Goal: Task Accomplishment & Management: Complete application form

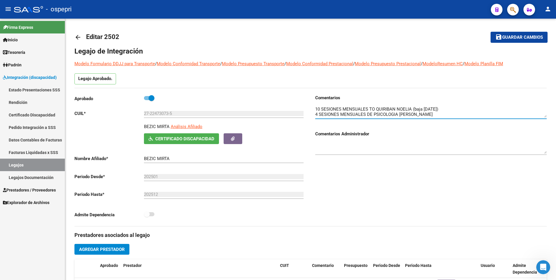
scroll to position [35, 0]
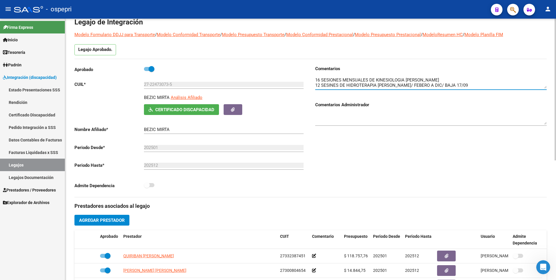
drag, startPoint x: 44, startPoint y: 166, endPoint x: 68, endPoint y: 158, distance: 25.7
click at [44, 166] on link "Legajos" at bounding box center [32, 165] width 65 height 13
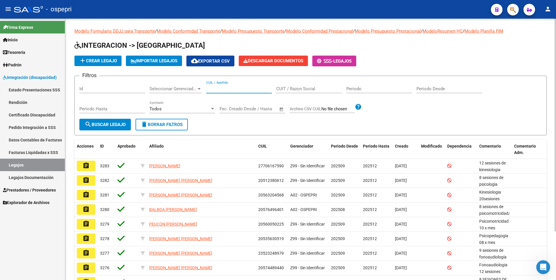
click at [232, 88] on input "CUIL / Apellido" at bounding box center [239, 88] width 66 height 5
paste input "56004324"
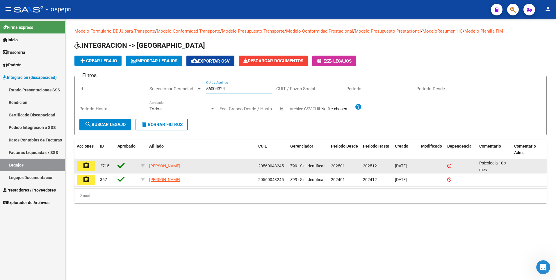
type input "56004324"
click at [83, 167] on mat-icon "assignment" at bounding box center [86, 165] width 7 height 7
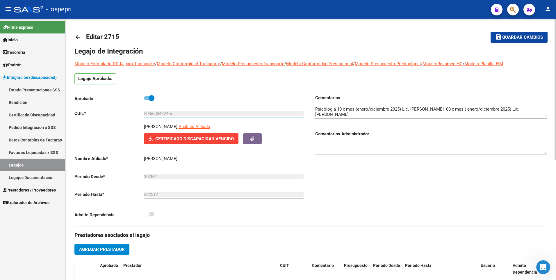
drag, startPoint x: 177, startPoint y: 113, endPoint x: 87, endPoint y: 113, distance: 89.9
click at [87, 113] on app-form-text-field "CUIL * 20-56004324-5 Ingresar CUIL" at bounding box center [188, 113] width 229 height 5
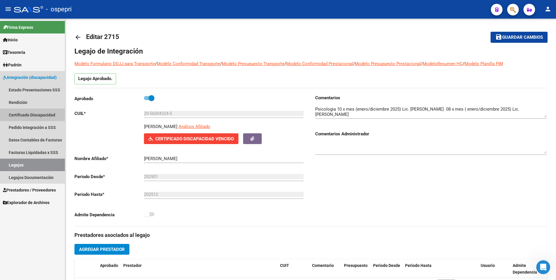
click at [24, 113] on link "Certificado Discapacidad" at bounding box center [32, 114] width 65 height 13
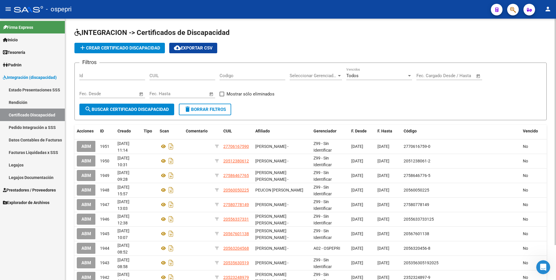
click at [119, 111] on span "search Buscar Certificado Discapacidad" at bounding box center [127, 109] width 84 height 5
click at [161, 75] on input "CUIL" at bounding box center [182, 75] width 66 height 5
paste input "20-56004324-5"
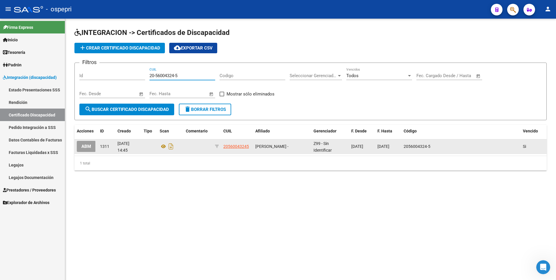
type input "20-56004324-5"
click at [84, 146] on span "ABM" at bounding box center [86, 146] width 10 height 5
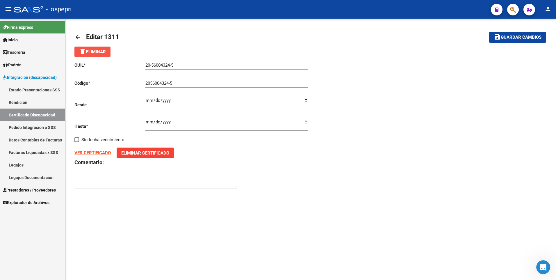
click at [101, 50] on span "delete Eliminar" at bounding box center [92, 51] width 27 height 5
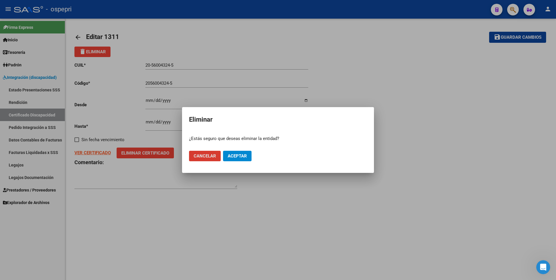
click at [230, 155] on span "Aceptar" at bounding box center [237, 155] width 19 height 5
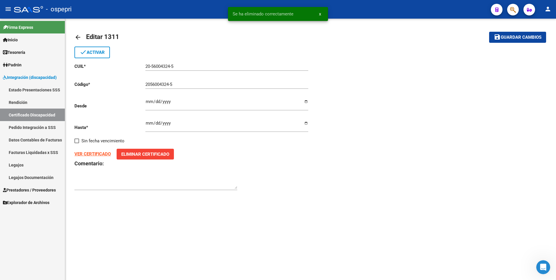
click at [43, 117] on link "Certificado Discapacidad" at bounding box center [32, 114] width 65 height 13
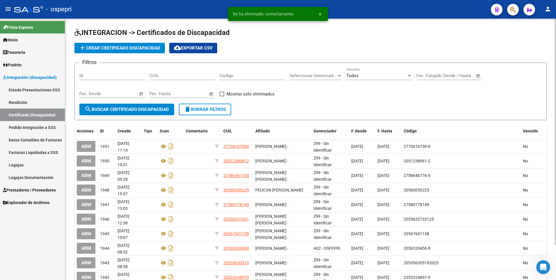
click at [124, 44] on button "add Crear Certificado Discapacidad" at bounding box center [119, 48] width 90 height 10
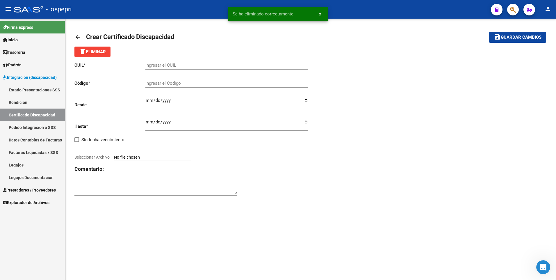
click at [179, 68] on div "Ingresar el CUIL" at bounding box center [226, 63] width 163 height 13
paste input "20-56004324-5"
type input "20-56004324-5"
click at [176, 81] on input "Ingresar el Codigo" at bounding box center [226, 83] width 163 height 5
paste input "20-56004324-5"
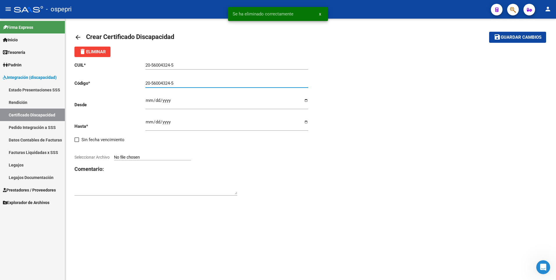
type input "20-56004324-5"
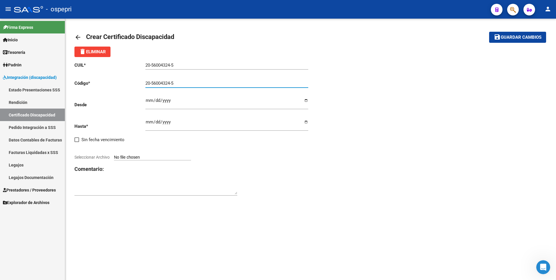
click at [149, 99] on input "Ingresar fec. Desde" at bounding box center [226, 102] width 163 height 9
type input "[DATE]"
click at [149, 122] on input "Ingresar fec. Hasta" at bounding box center [226, 124] width 163 height 9
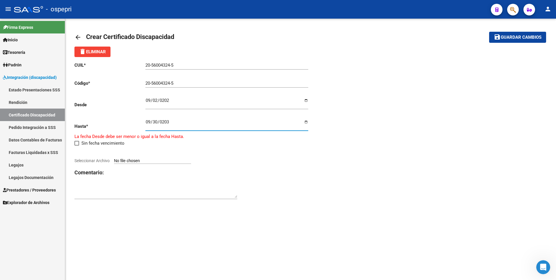
type input "[DATE]"
click at [159, 156] on input "Seleccionar Archivo" at bounding box center [152, 158] width 77 height 6
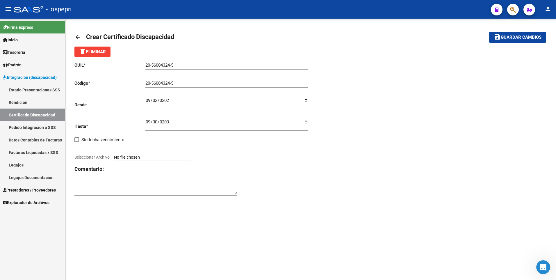
type input "C:\fakepath\Untitled_09172025_125333.pdf"
click at [516, 35] on span "Guardar cambios" at bounding box center [521, 37] width 41 height 5
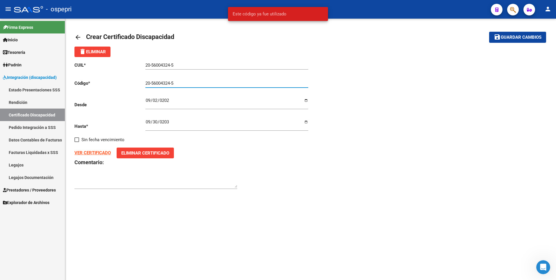
drag, startPoint x: 190, startPoint y: 83, endPoint x: 186, endPoint y: 83, distance: 3.8
click at [186, 83] on input "20-56004324-5" at bounding box center [226, 83] width 163 height 5
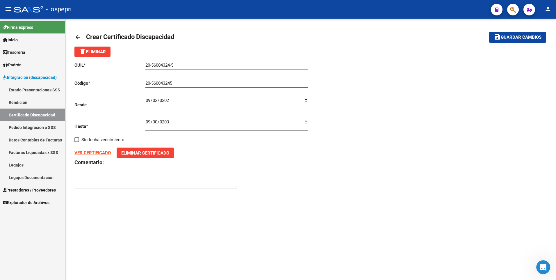
type input "20-560043245"
click at [528, 37] on span "Guardar cambios" at bounding box center [521, 37] width 41 height 5
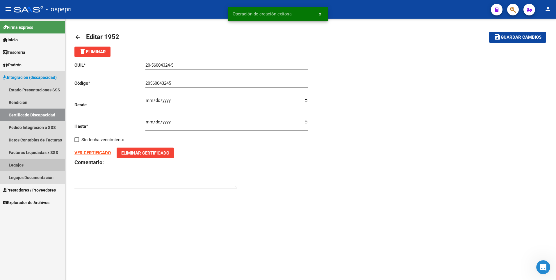
click at [39, 165] on link "Legajos" at bounding box center [32, 165] width 65 height 13
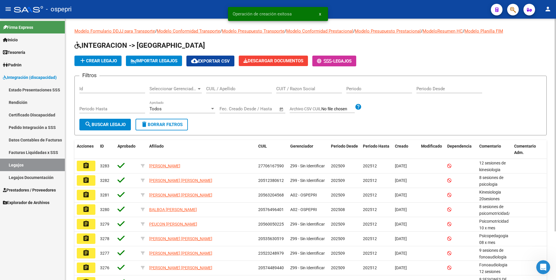
click at [239, 91] on input "CUIL / Apellido" at bounding box center [239, 88] width 66 height 5
paste input "20-56004324-5"
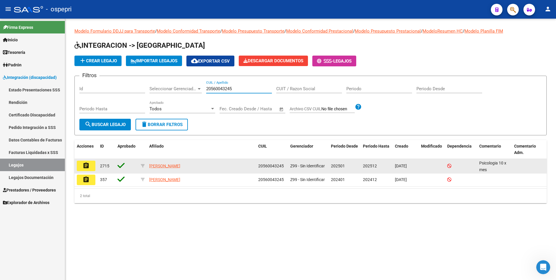
type input "20560043245"
click at [89, 169] on button "assignment" at bounding box center [86, 166] width 19 height 10
